Goal: Communication & Community: Answer question/provide support

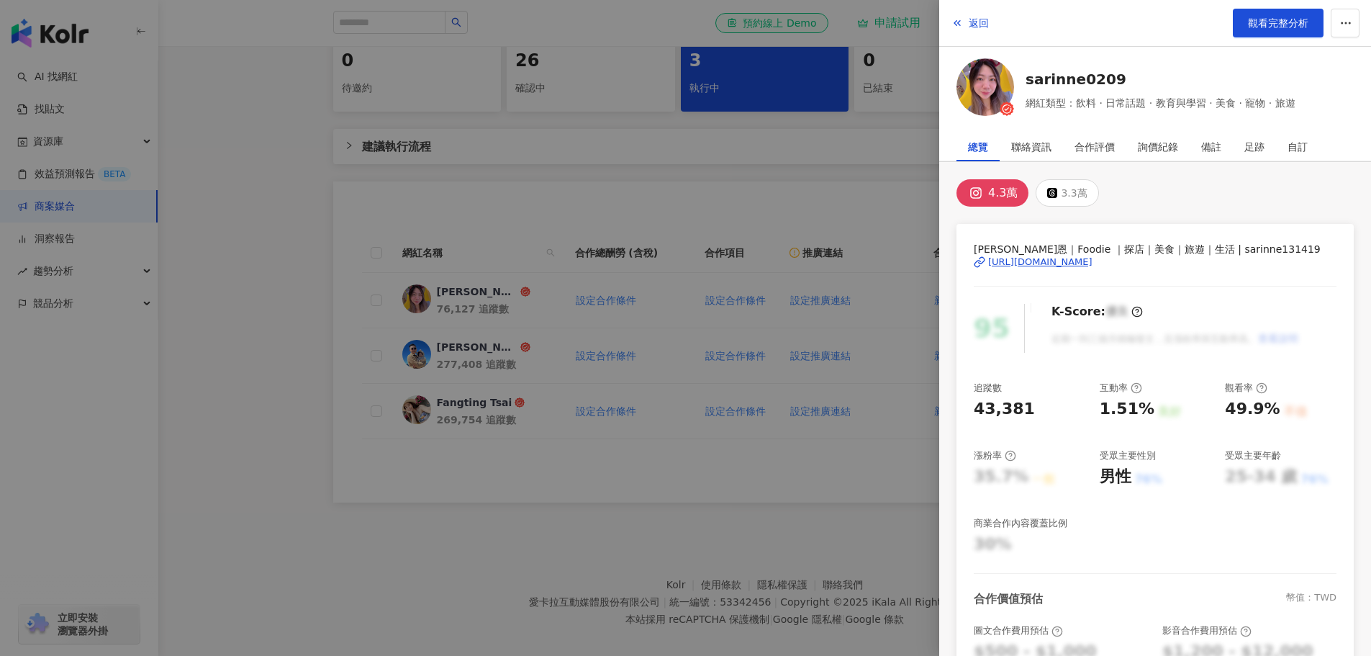
click at [821, 209] on div at bounding box center [685, 328] width 1371 height 656
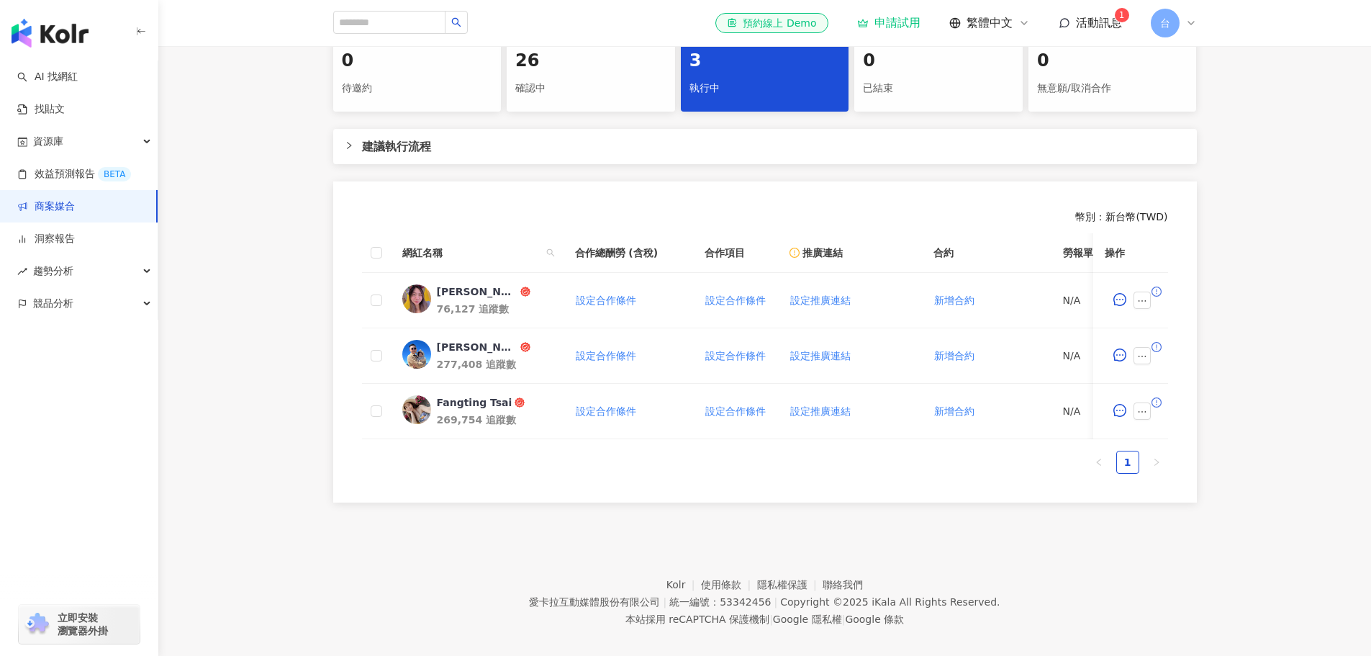
click at [1101, 22] on span "活動訊息" at bounding box center [1099, 23] width 46 height 14
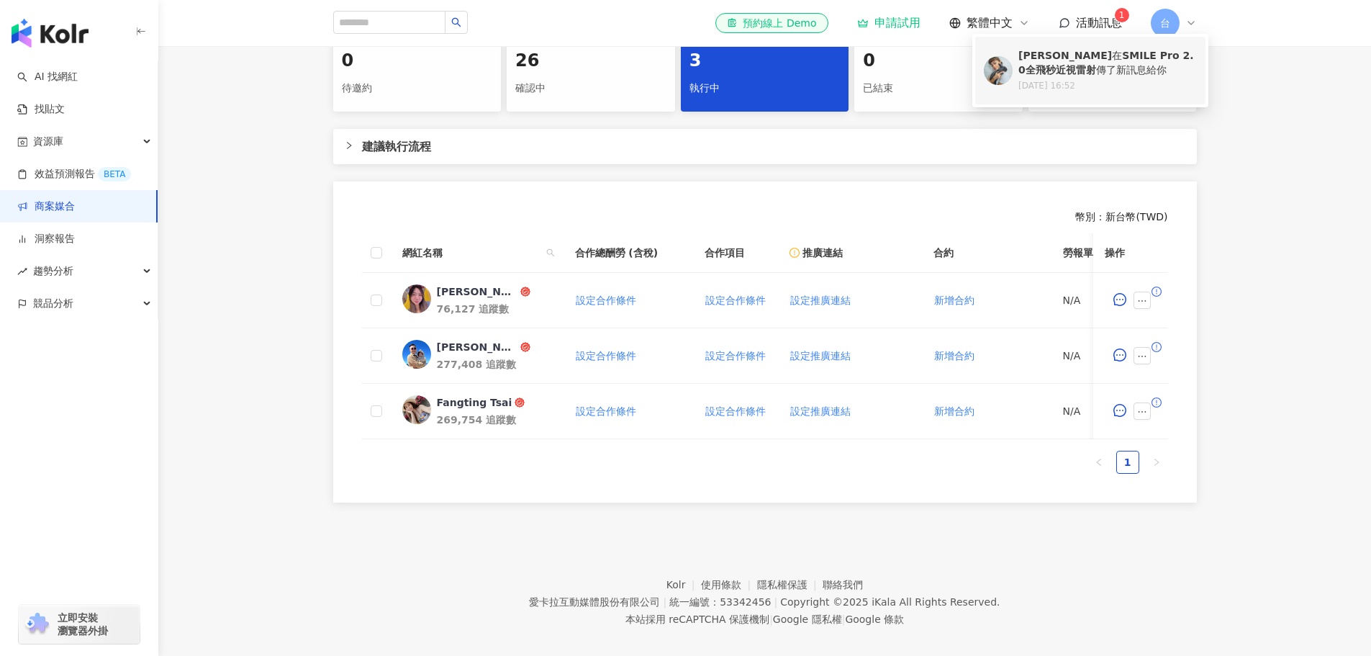
click at [1106, 75] on div "陳侑敏ʏᴏᴍɪɴ 在 SMILE Pro 2.0全飛秒近視雷射 傳了新訊息給你" at bounding box center [1108, 63] width 179 height 28
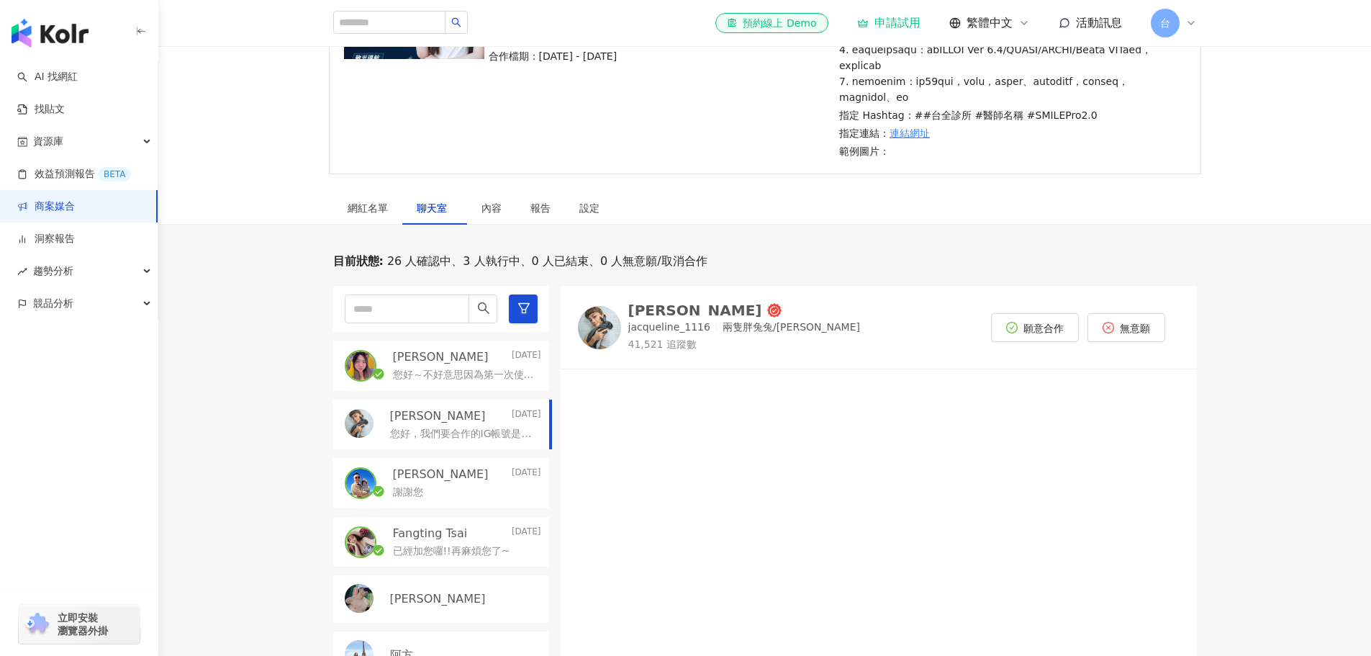
click at [452, 382] on p "您好～不好意思因為第一次使用這個平台，請問是從這邊做聯繫嗎？謝謝您" at bounding box center [464, 375] width 143 height 14
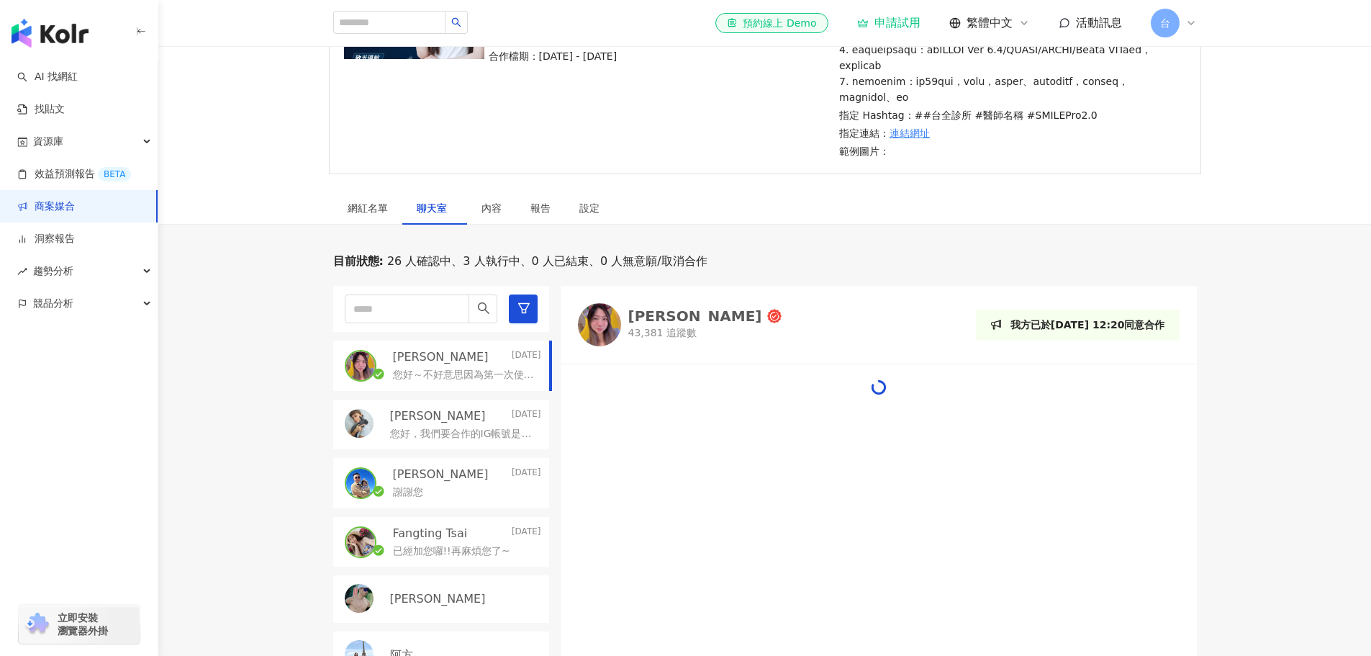
click at [445, 441] on div "您好，我們要合作的IG帳號是https://www.instagram.com/stanley_pic/ 希望能得到回覆~" at bounding box center [465, 432] width 151 height 17
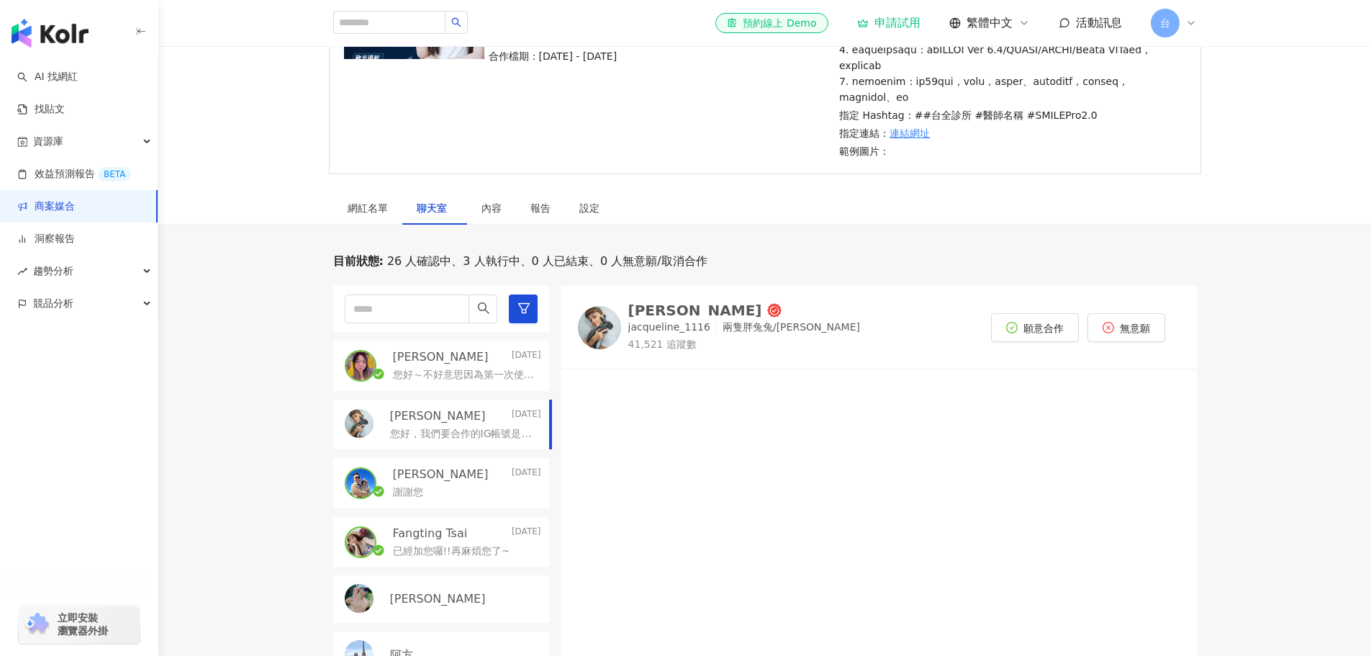
click at [410, 441] on p "您好，我們要合作的IG帳號是https://www.instagram.com/stanley_pic/ 希望能得到回覆~" at bounding box center [462, 434] width 145 height 14
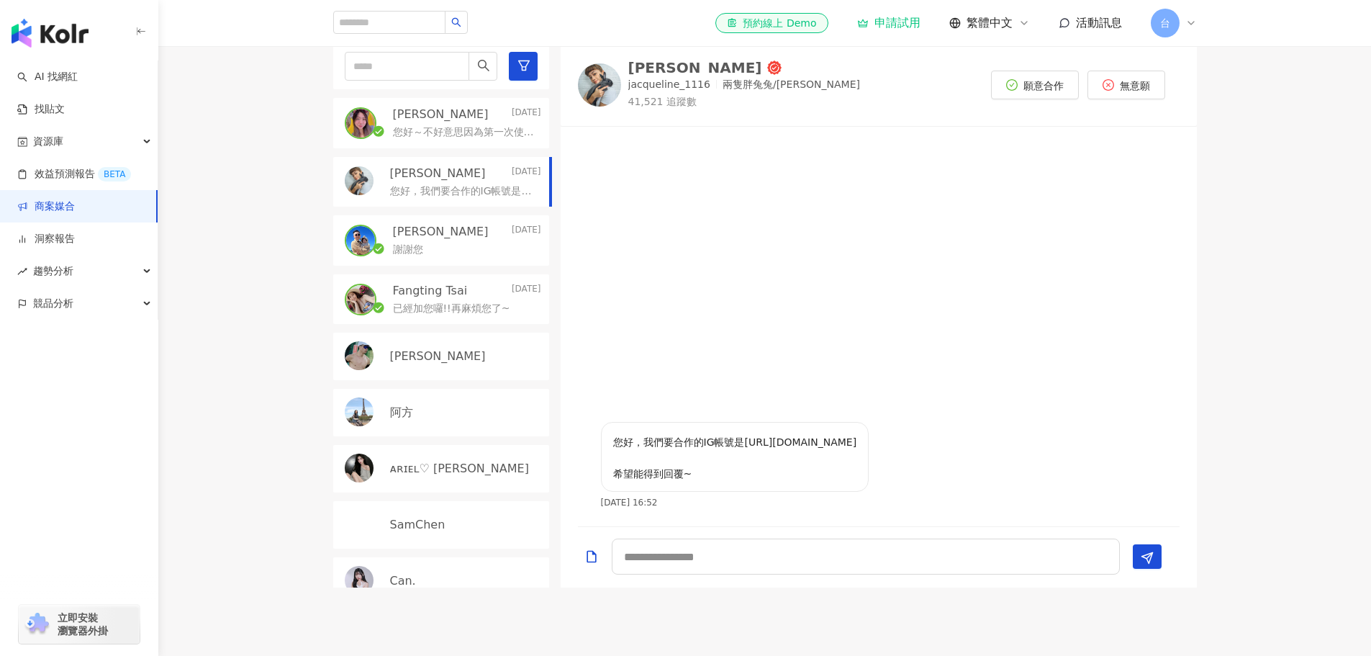
scroll to position [576, 0]
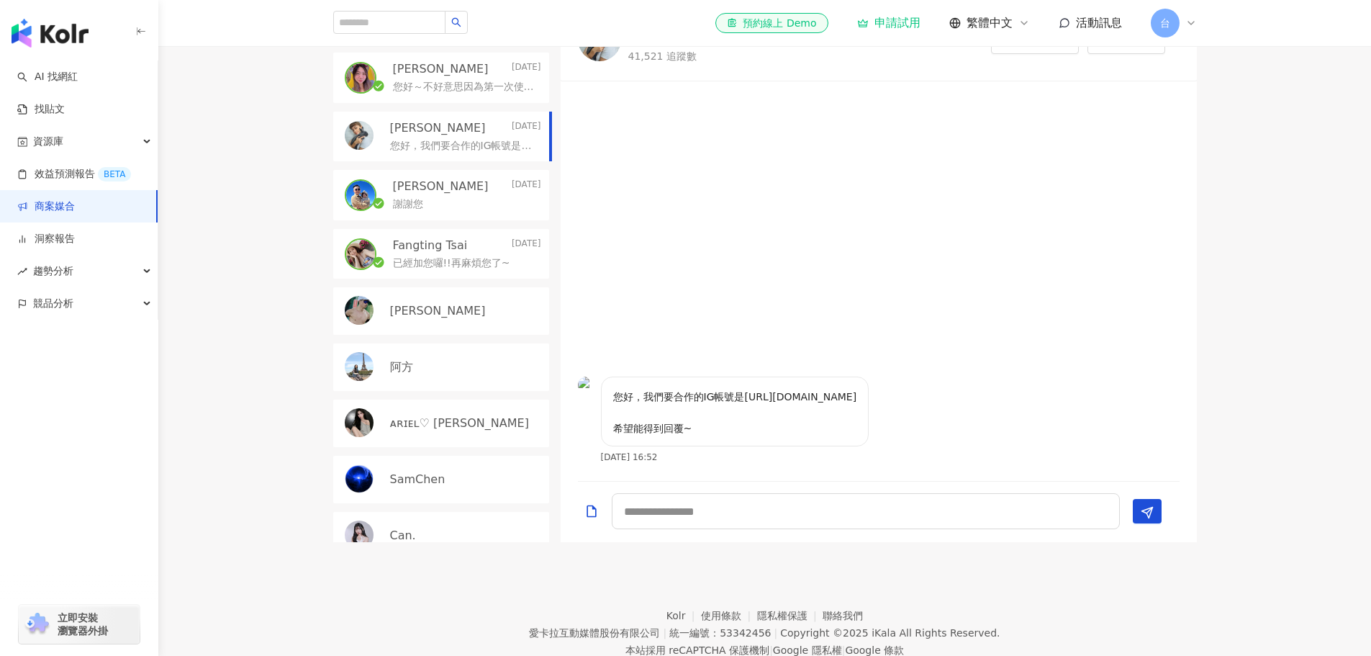
drag, startPoint x: 811, startPoint y: 428, endPoint x: 610, endPoint y: 430, distance: 200.8
click at [605, 433] on div "您好，我們要合作的IG帳號是https://www.instagram.com/stanley_pic/ 希望能得到回覆~" at bounding box center [735, 411] width 268 height 70
copy p "https://www.instagram.com/stanley_pic/"
click at [438, 103] on div "Sarinne Sung 幸恩 2025/10/5 您好～不好意思因為第一次使用這個平台，請問是從這邊做聯繫嗎？謝謝您" at bounding box center [441, 78] width 216 height 50
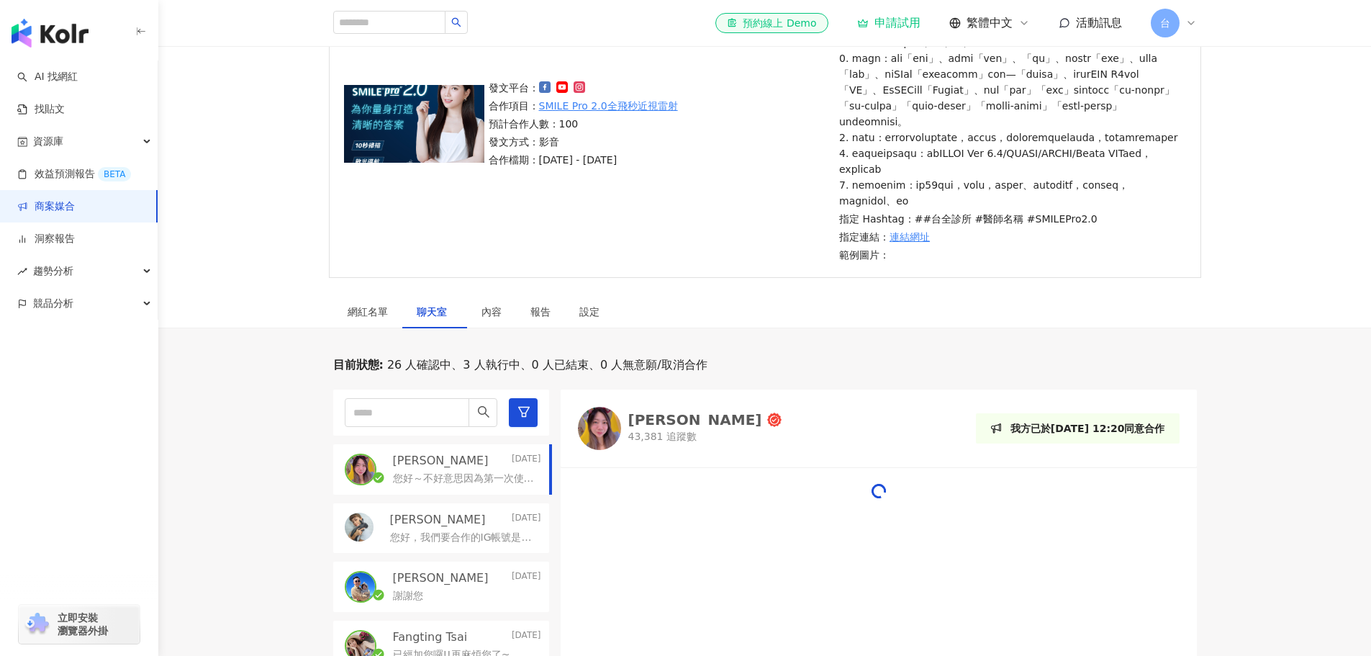
scroll to position [504, 0]
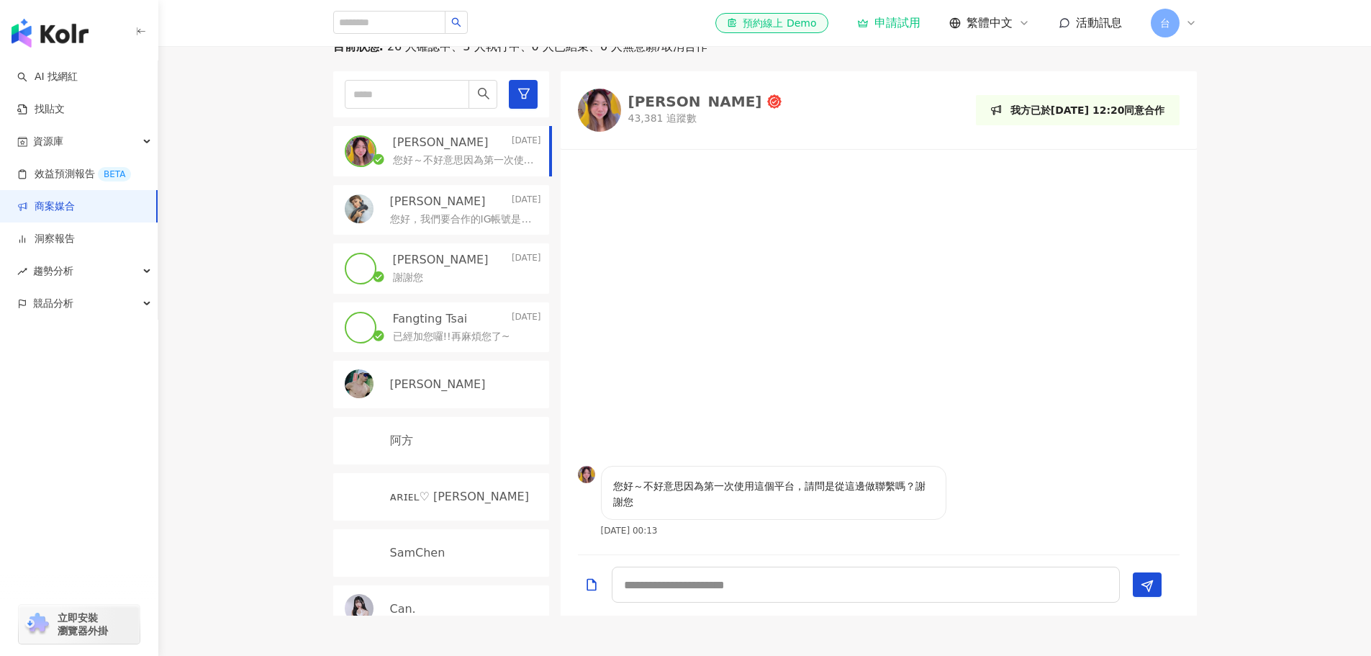
scroll to position [504, 0]
click at [773, 601] on textarea at bounding box center [866, 583] width 508 height 36
click at [693, 107] on div "[PERSON_NAME]" at bounding box center [695, 100] width 134 height 14
click at [1252, 405] on div "目前狀態 : 26 人確認中、3 人執行中、0 人已結束、0 人無意願/取消合作 Sarinne Sung 幸恩 2025/10/5 您好～不好意思因為第一次…" at bounding box center [764, 325] width 1213 height 577
click at [739, 124] on div "Sarinne Sung 幸恩 43,381 追蹤數" at bounding box center [680, 108] width 204 height 43
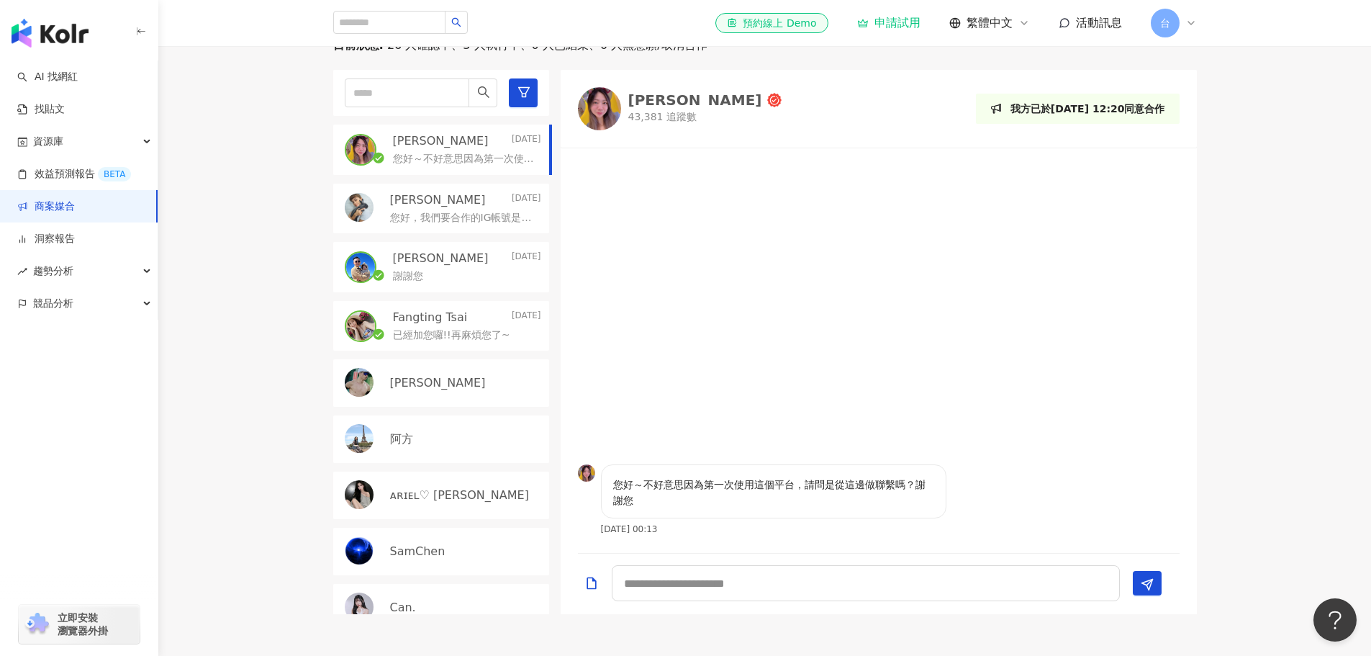
scroll to position [0, 0]
click at [689, 601] on textarea at bounding box center [866, 583] width 508 height 36
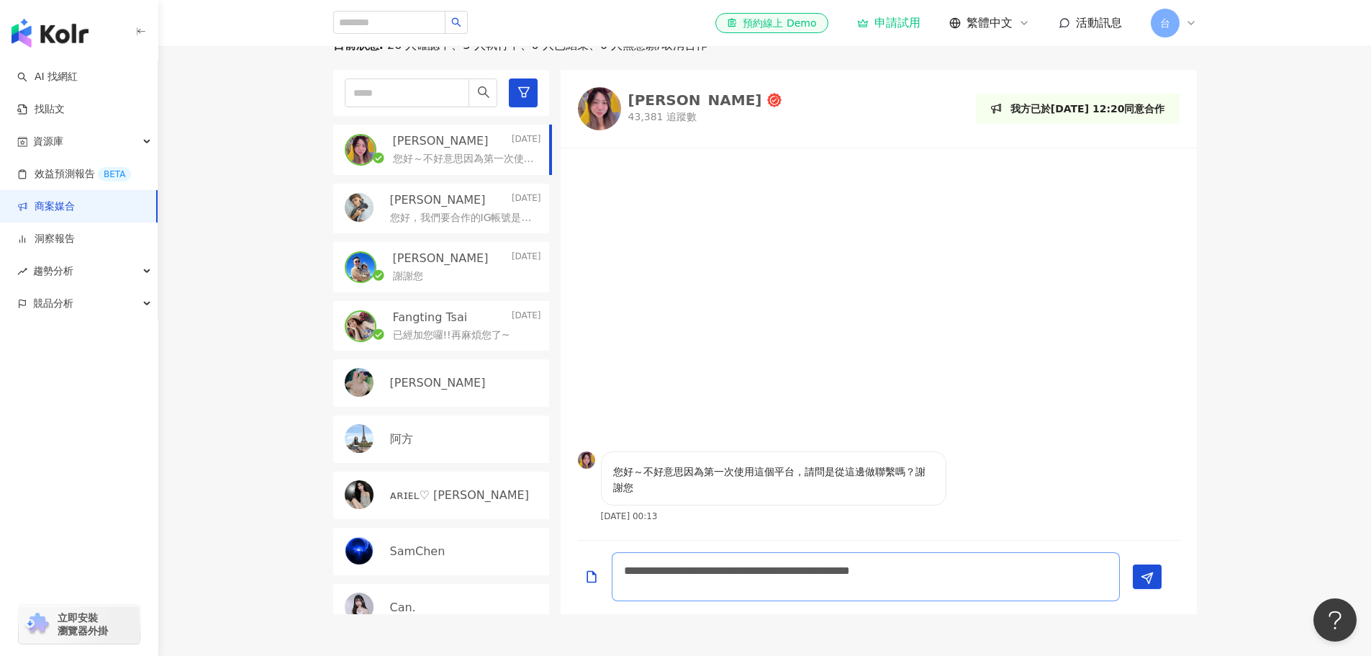
type textarea "**********"
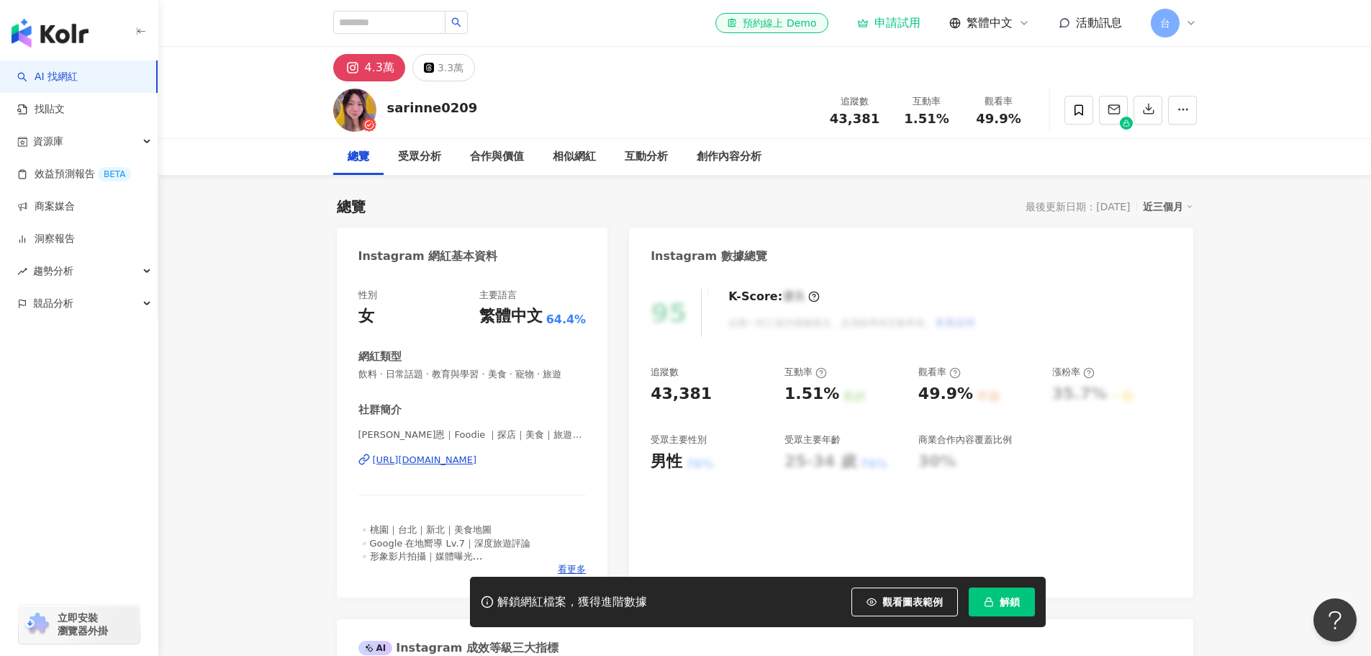
drag, startPoint x: 608, startPoint y: 194, endPoint x: 588, endPoint y: 197, distance: 20.4
click at [589, 198] on div "總覽 最後更新日期：[DATE] 近三個月" at bounding box center [765, 207] width 857 height 20
